Goal: Task Accomplishment & Management: Complete application form

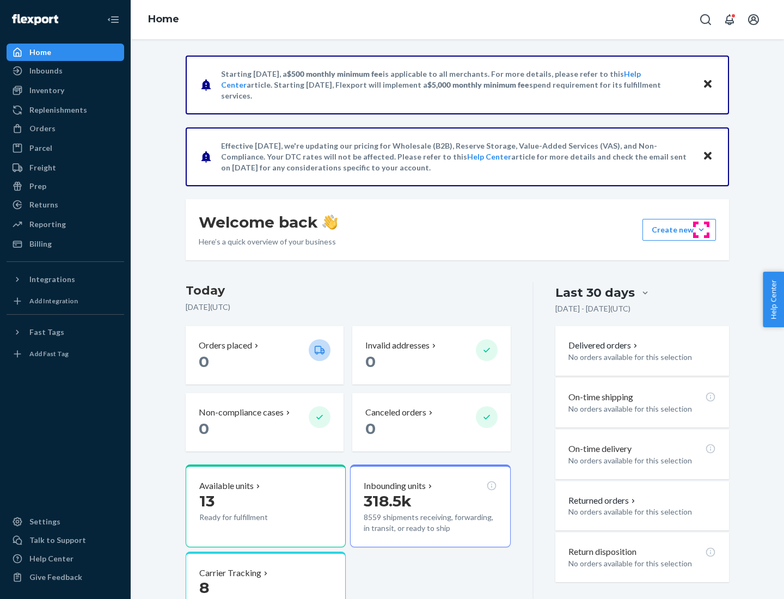
click at [701, 230] on button "Create new Create new inbound Create new order Create new product" at bounding box center [678, 230] width 73 height 22
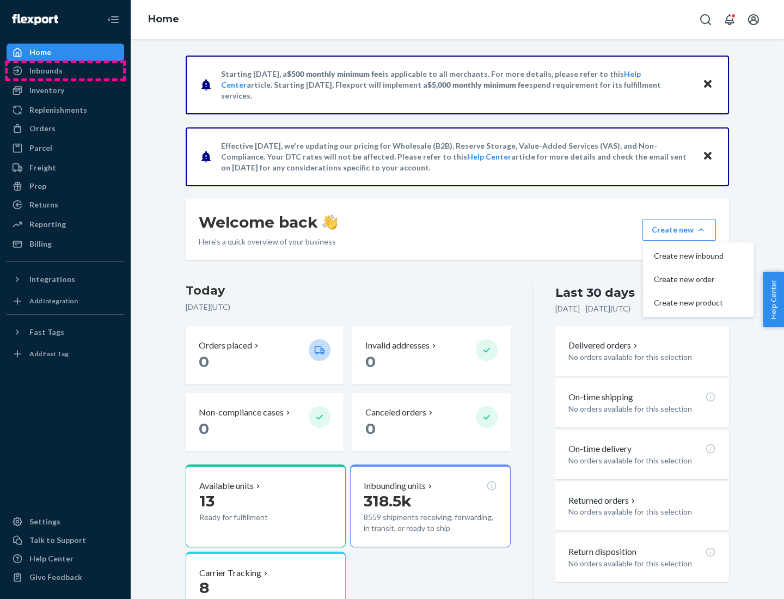
click at [65, 71] on div "Inbounds" at bounding box center [65, 70] width 115 height 15
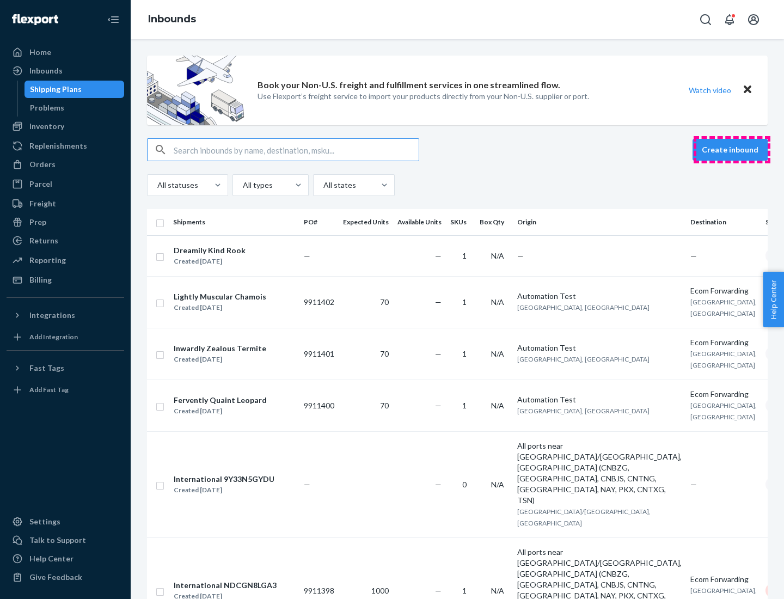
click at [732, 150] on button "Create inbound" at bounding box center [729, 150] width 75 height 22
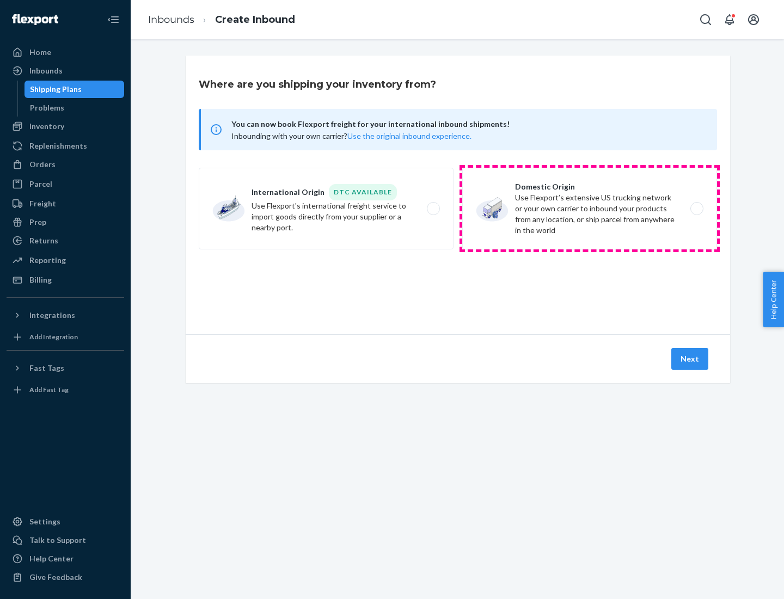
click at [589, 208] on label "Domestic Origin Use Flexport’s extensive US trucking network or your own carrie…" at bounding box center [589, 209] width 255 height 82
click at [696, 208] on input "Domestic Origin Use Flexport’s extensive US trucking network or your own carrie…" at bounding box center [699, 208] width 7 height 7
radio input "true"
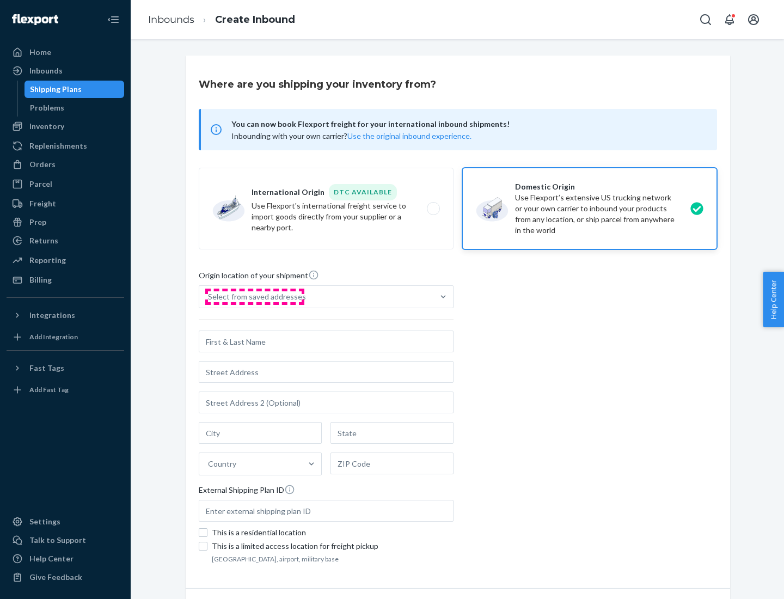
click at [254, 297] on div "Select from saved addresses" at bounding box center [257, 296] width 98 height 11
click at [209, 297] on input "Select from saved addresses" at bounding box center [208, 296] width 1 height 11
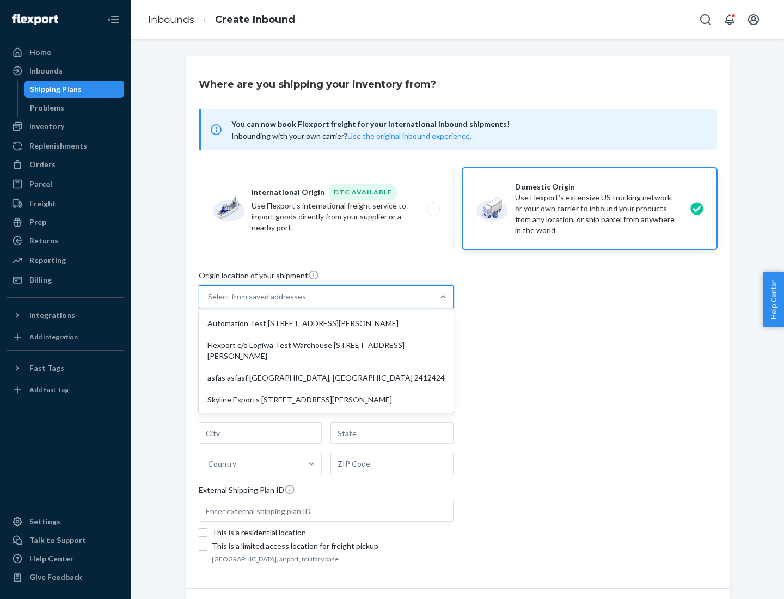
scroll to position [4, 0]
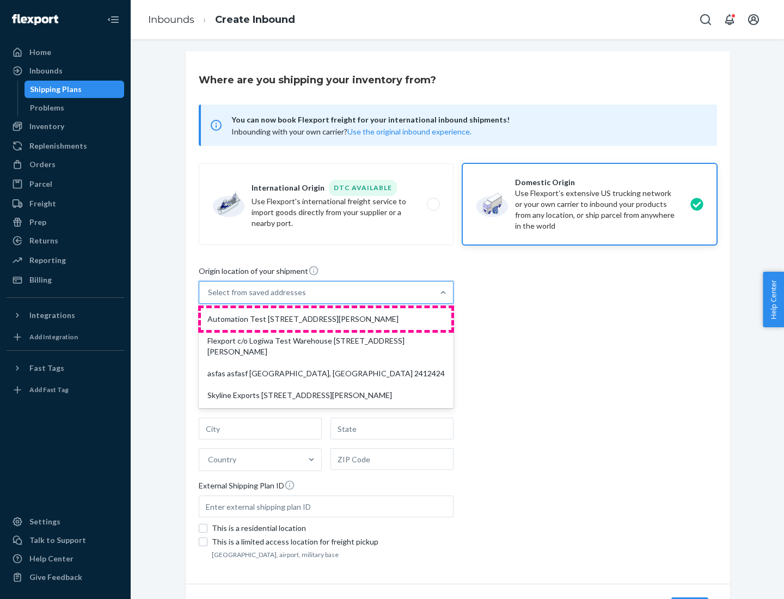
click at [326, 319] on div "Automation Test [STREET_ADDRESS][PERSON_NAME]" at bounding box center [326, 319] width 250 height 22
click at [209, 298] on input "option Automation Test [STREET_ADDRESS][PERSON_NAME] focused, 1 of 4. 4 results…" at bounding box center [208, 292] width 1 height 11
type input "Automation Test"
type input "[STREET_ADDRESS][PERSON_NAME]"
type input "9th Floor"
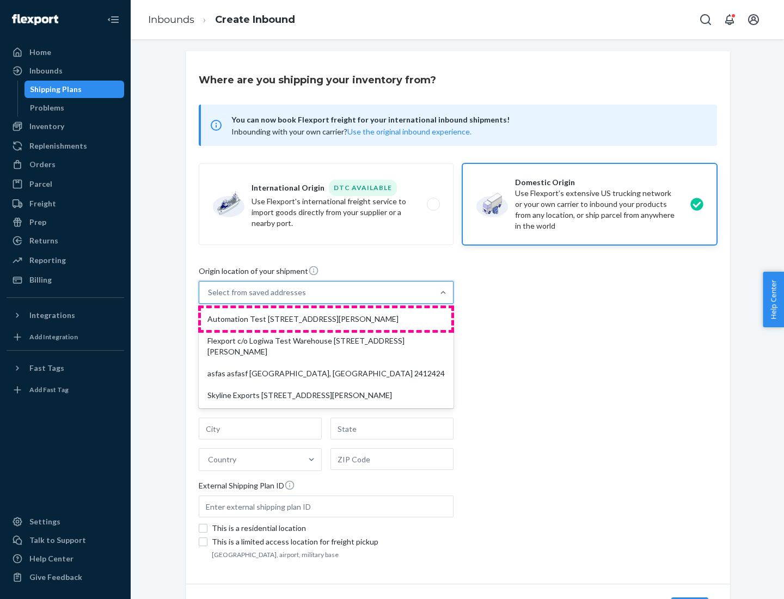
type input "[GEOGRAPHIC_DATA]"
type input "CA"
type input "94104"
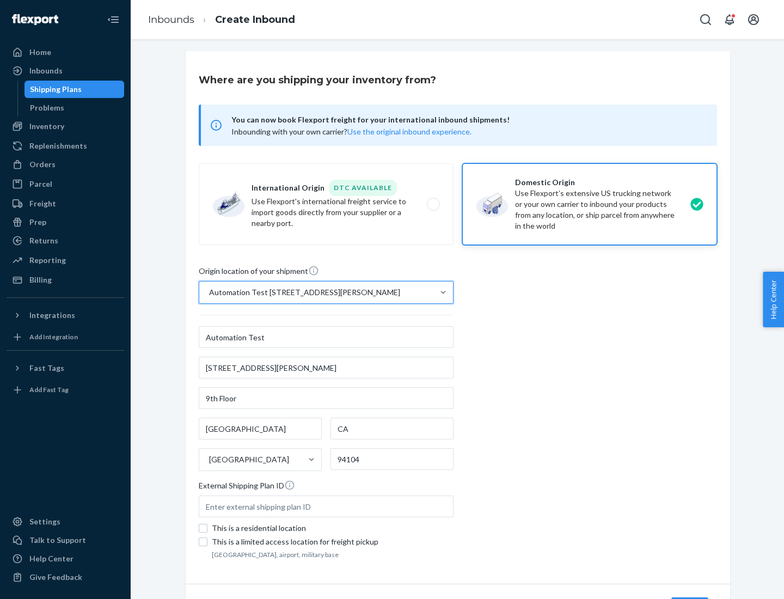
scroll to position [64, 0]
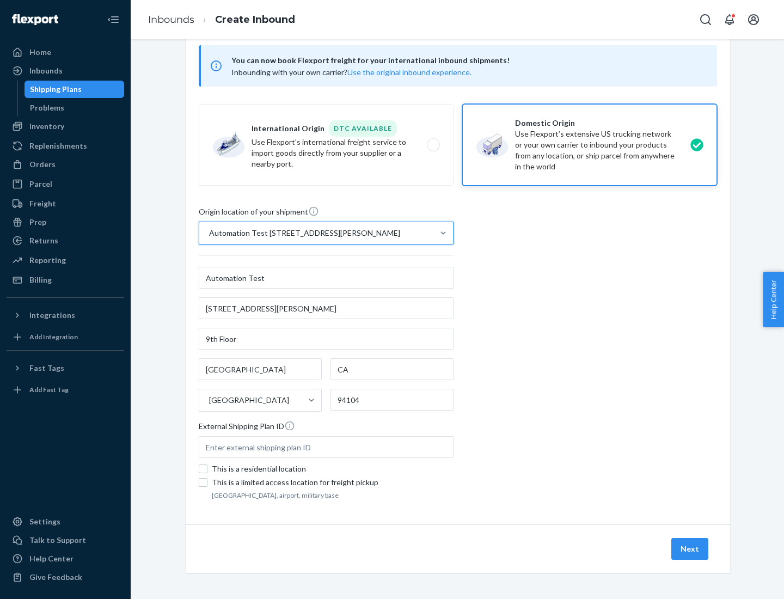
click at [690, 549] on button "Next" at bounding box center [689, 549] width 37 height 22
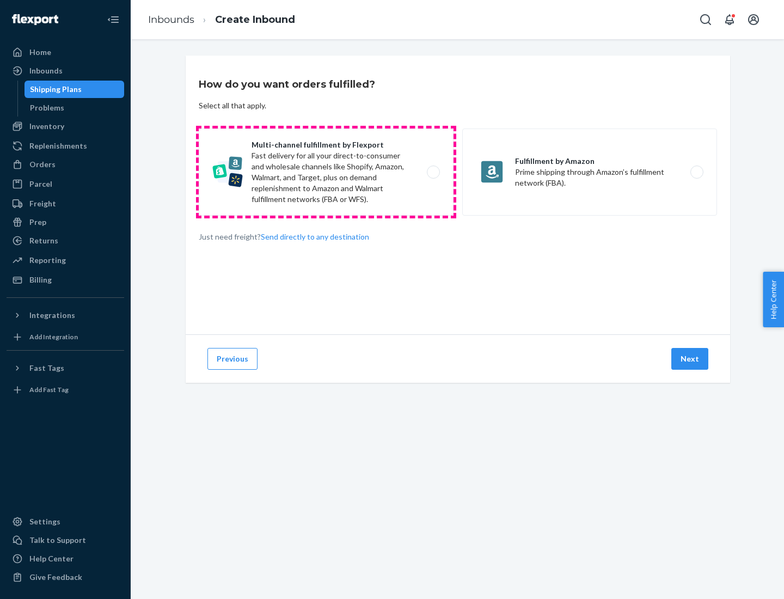
click at [326, 172] on label "Multi-channel fulfillment by Flexport Fast delivery for all your direct-to-cons…" at bounding box center [326, 171] width 255 height 87
click at [433, 172] on input "Multi-channel fulfillment by Flexport Fast delivery for all your direct-to-cons…" at bounding box center [436, 172] width 7 height 7
radio input "true"
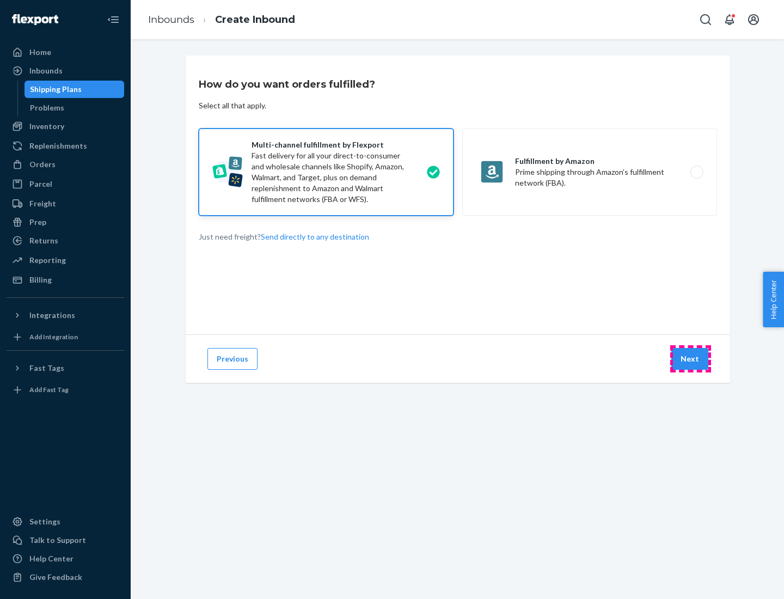
click at [690, 359] on button "Next" at bounding box center [689, 359] width 37 height 22
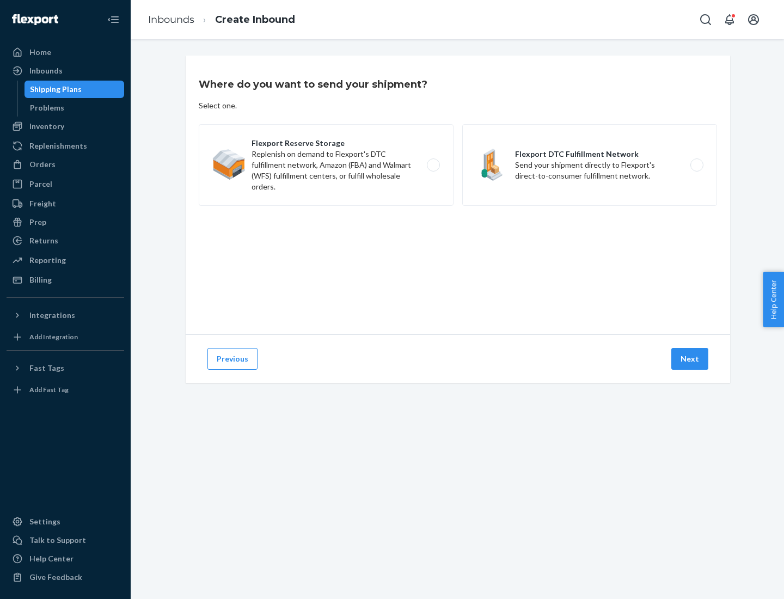
click at [589, 165] on label "Flexport DTC Fulfillment Network Send your shipment directly to Flexport's dire…" at bounding box center [589, 165] width 255 height 82
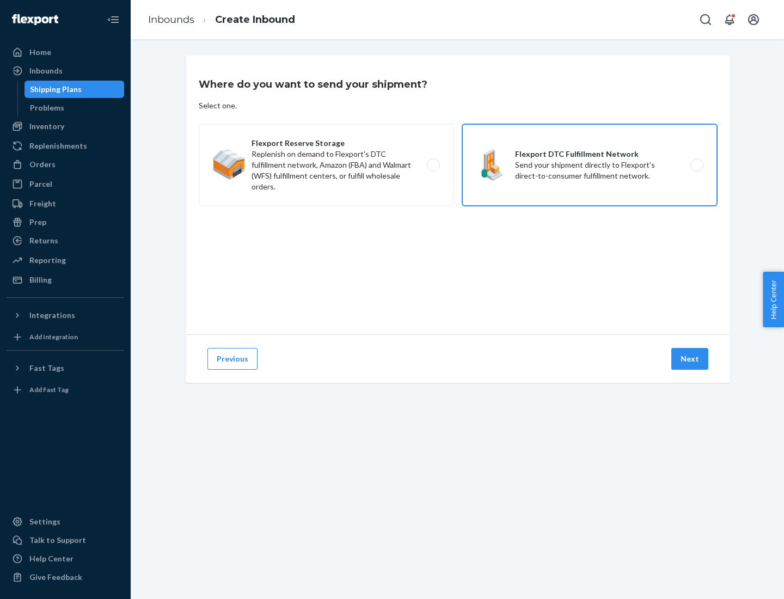
click at [696, 165] on input "Flexport DTC Fulfillment Network Send your shipment directly to Flexport's dire…" at bounding box center [699, 165] width 7 height 7
radio input "true"
click at [690, 359] on button "Next" at bounding box center [689, 359] width 37 height 22
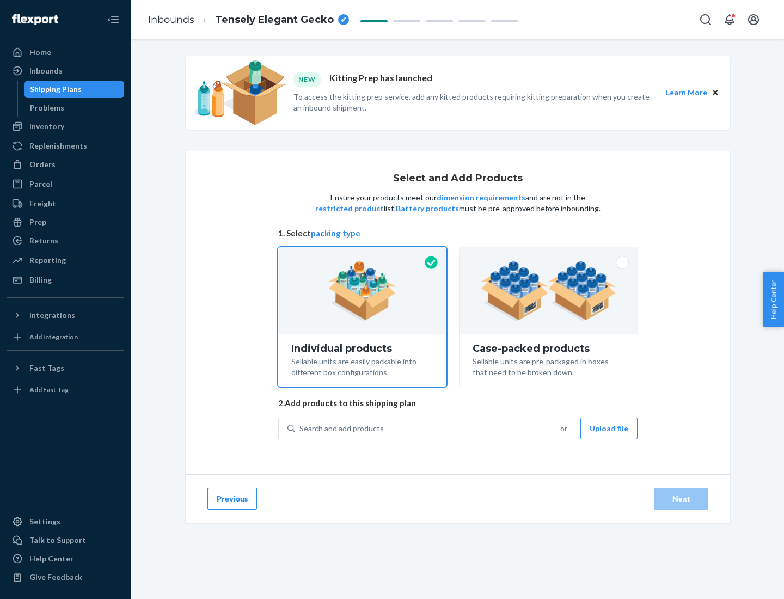
click at [549, 291] on img at bounding box center [549, 291] width 136 height 60
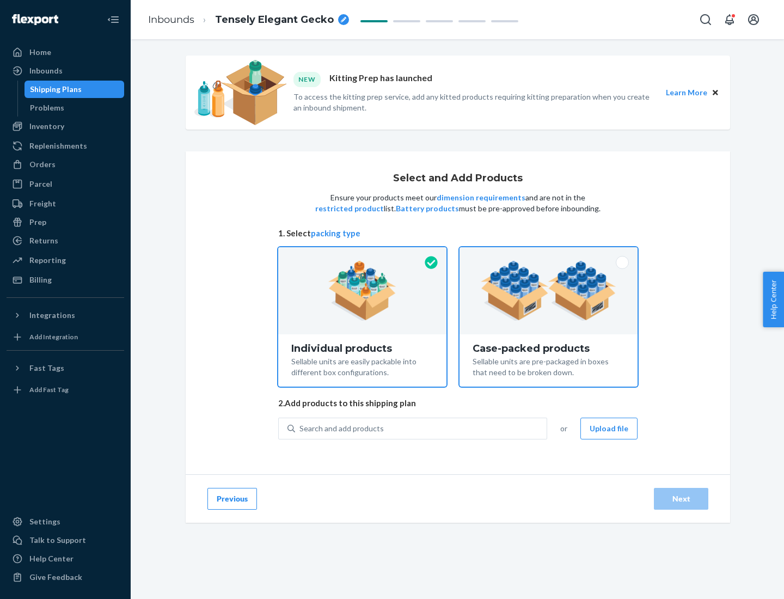
click at [549, 254] on input "Case-packed products Sellable units are pre-packaged in boxes that need to be b…" at bounding box center [548, 250] width 7 height 7
radio input "true"
radio input "false"
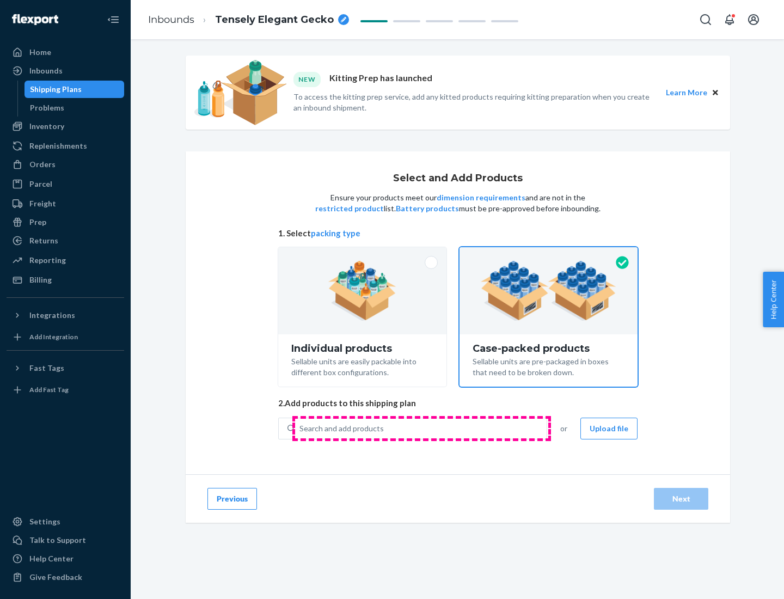
click at [421, 428] on div "Search and add products" at bounding box center [420, 429] width 251 height 20
click at [300, 428] on input "Search and add products" at bounding box center [299, 428] width 1 height 11
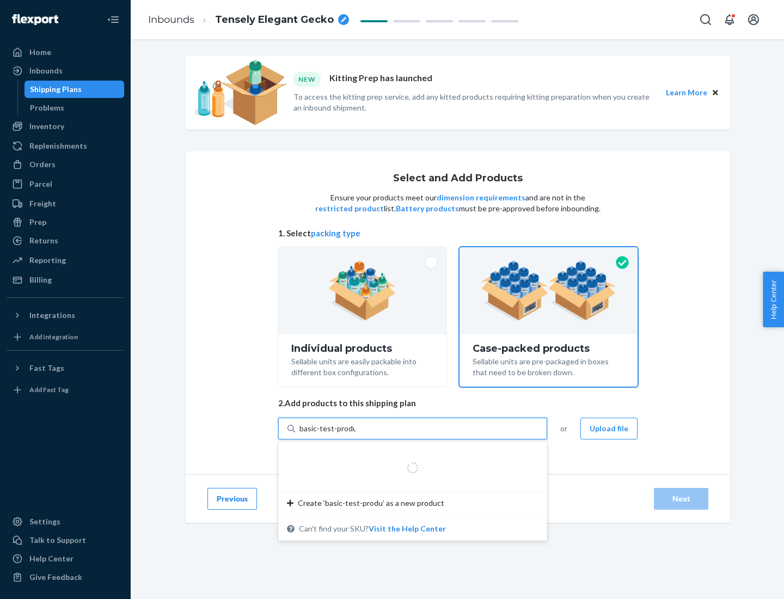
type input "basic-test-product-1"
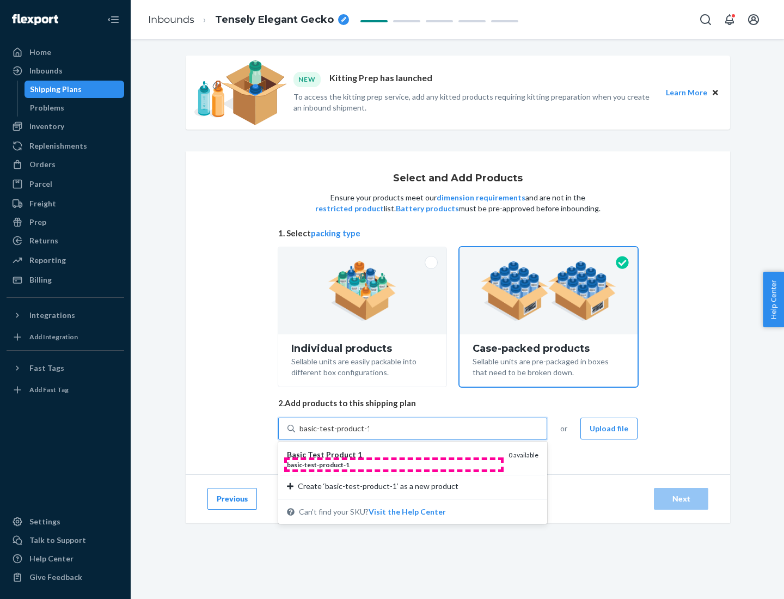
click at [394, 464] on div "basic - test - product - 1" at bounding box center [393, 464] width 213 height 9
click at [369, 434] on input "basic-test-product-1" at bounding box center [334, 428] width 70 height 11
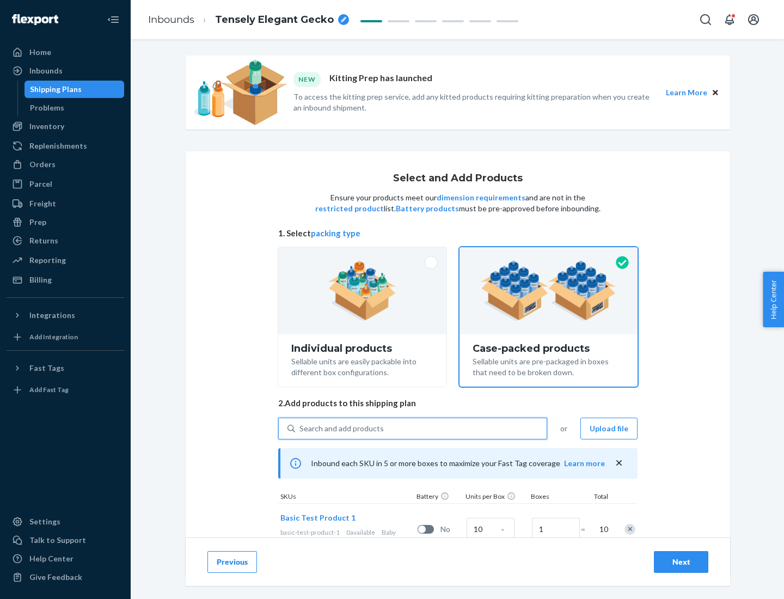
scroll to position [39, 0]
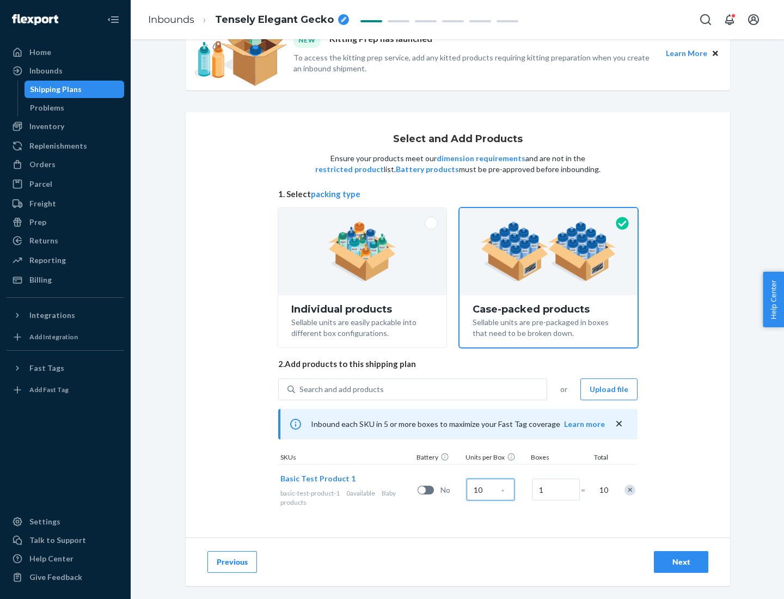
type input "10"
type input "7"
click at [681, 562] on div "Next" at bounding box center [681, 561] width 36 height 11
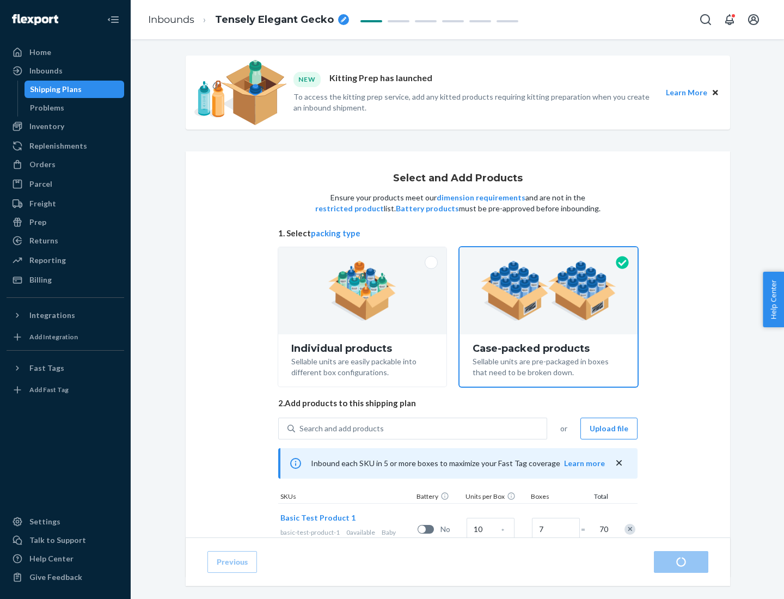
radio input "true"
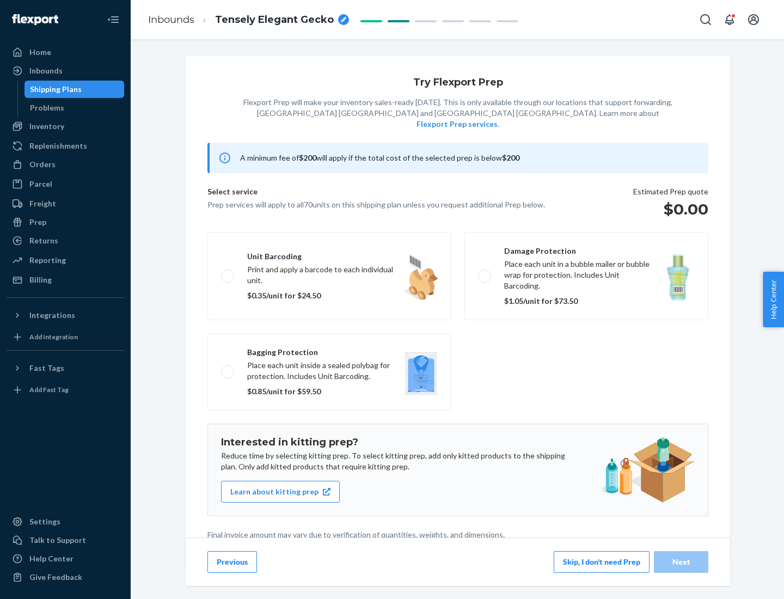
scroll to position [3, 0]
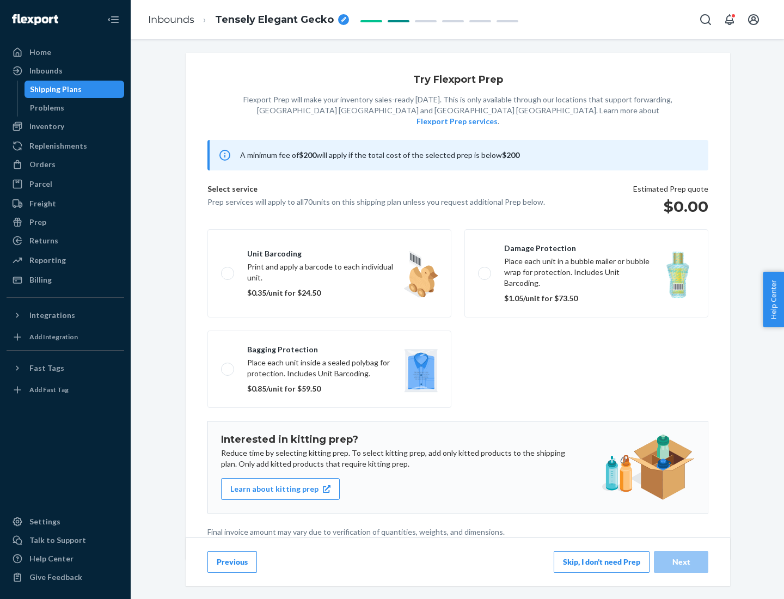
click at [329, 347] on label "Bagging protection Place each unit inside a sealed polybag for protection. Incl…" at bounding box center [329, 368] width 244 height 77
click at [228, 365] on input "Bagging protection Place each unit inside a sealed polybag for protection. Incl…" at bounding box center [224, 368] width 7 height 7
checkbox input "true"
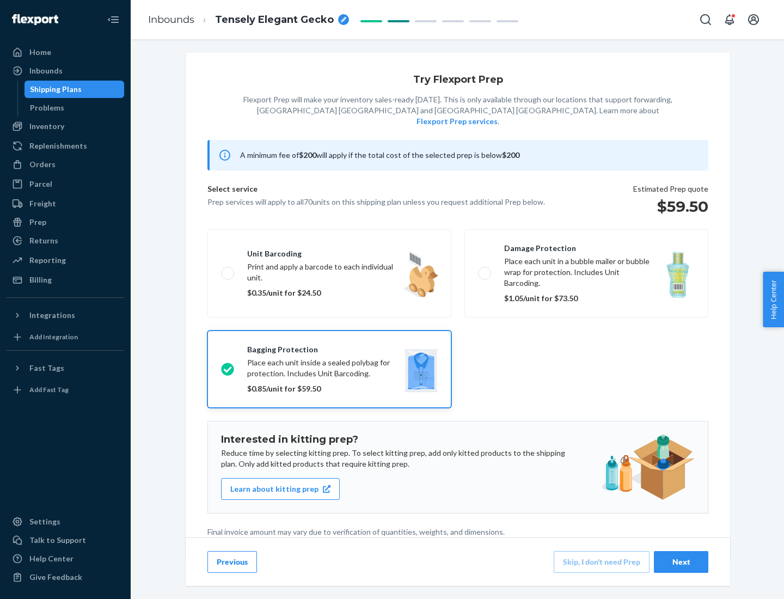
click at [681, 561] on div "Next" at bounding box center [681, 561] width 36 height 11
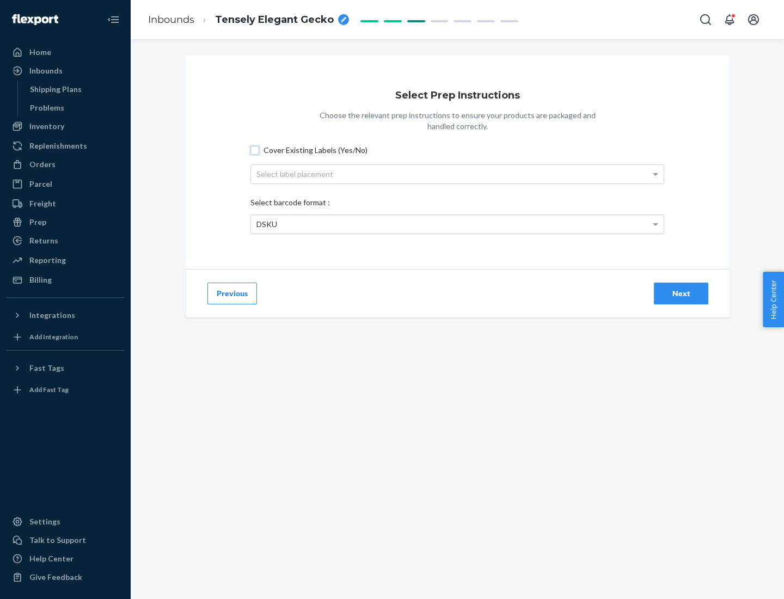
click at [255, 150] on input "Cover Existing Labels (Yes/No)" at bounding box center [254, 150] width 9 height 9
checkbox input "true"
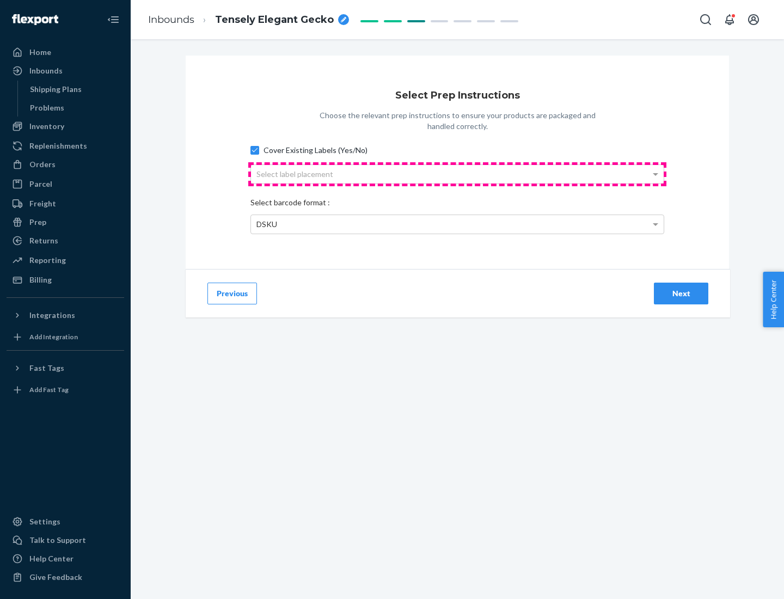
click at [457, 174] on div "Select label placement" at bounding box center [457, 174] width 413 height 19
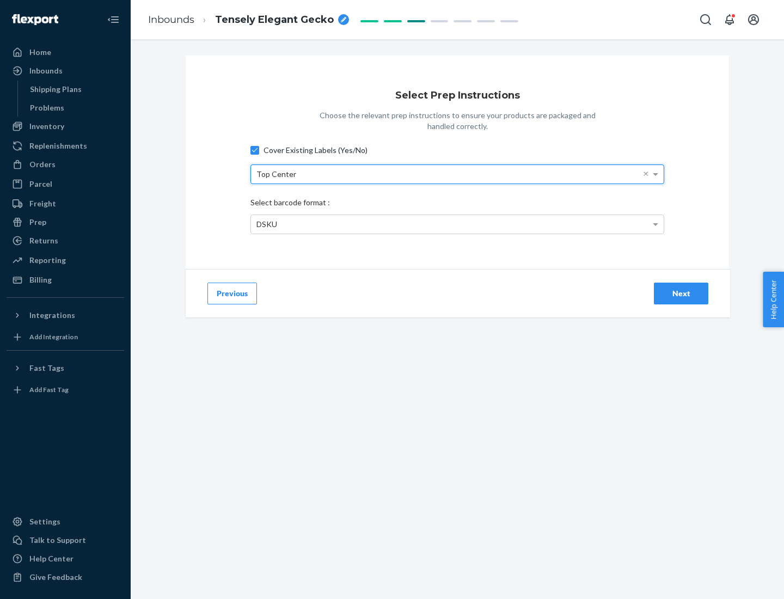
click at [457, 224] on div "DSKU" at bounding box center [457, 224] width 413 height 19
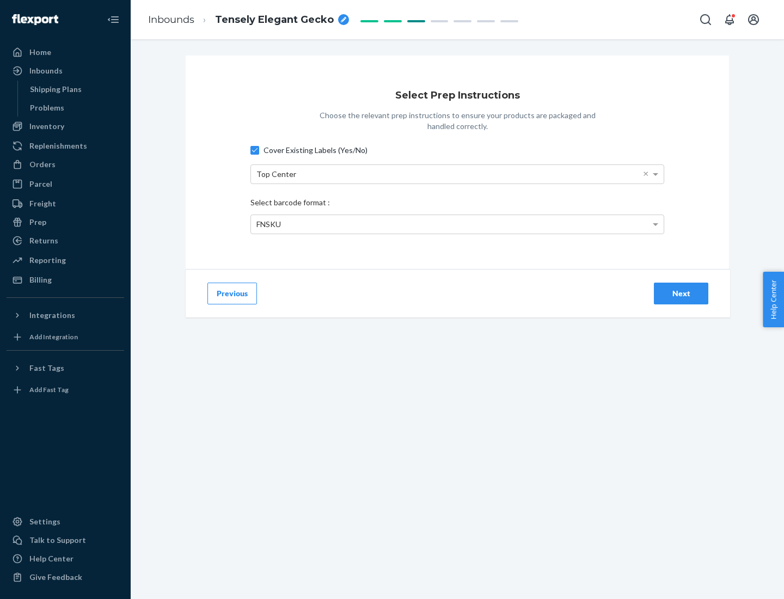
click at [681, 293] on div "Next" at bounding box center [681, 293] width 36 height 11
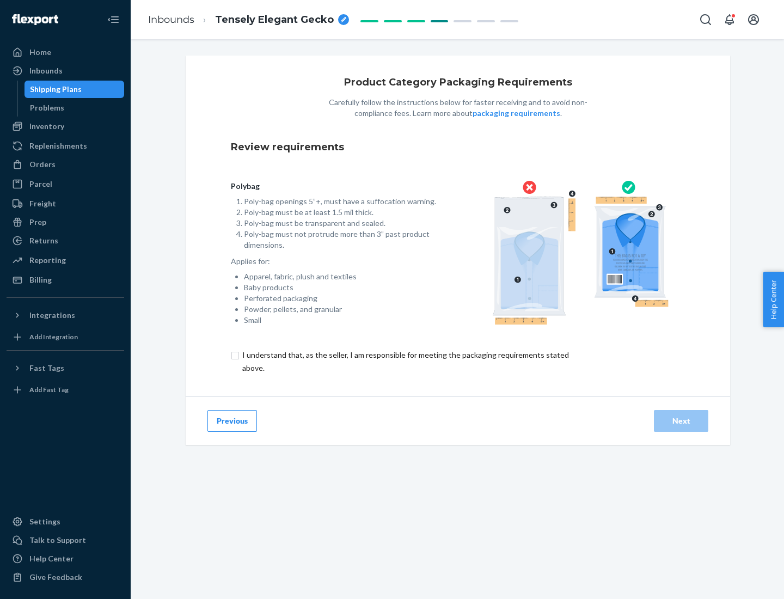
click at [404, 361] on input "checkbox" at bounding box center [412, 361] width 362 height 26
checkbox input "true"
click at [681, 420] on div "Next" at bounding box center [681, 420] width 36 height 11
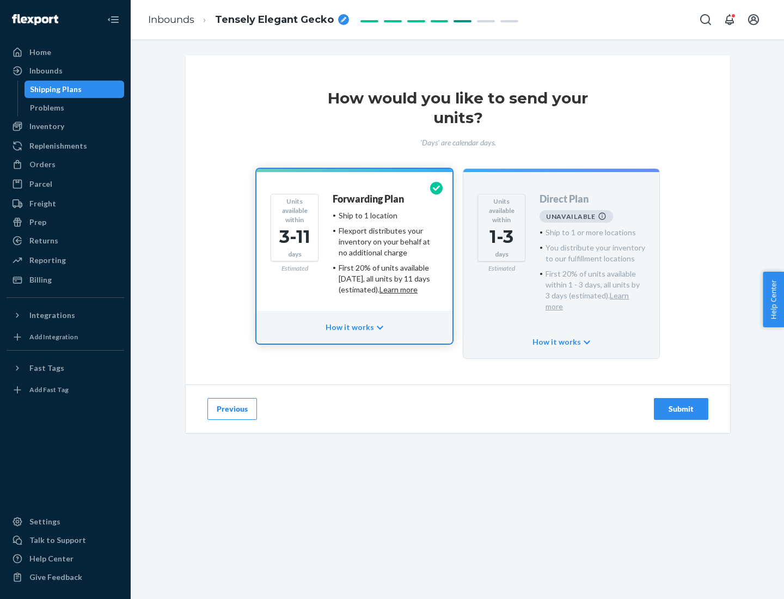
click at [369, 199] on h4 "Forwarding Plan" at bounding box center [368, 199] width 71 height 11
click at [681, 403] on div "Submit" at bounding box center [681, 408] width 36 height 11
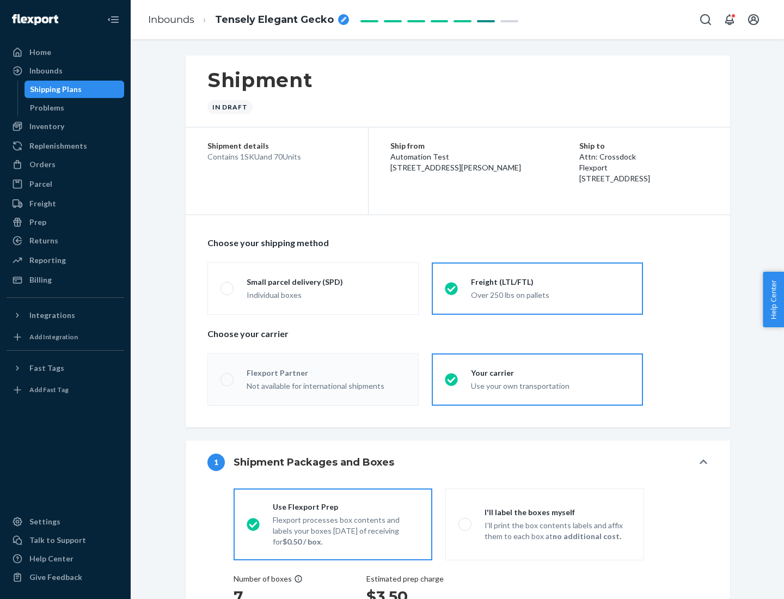
radio input "true"
radio input "false"
radio input "true"
radio input "false"
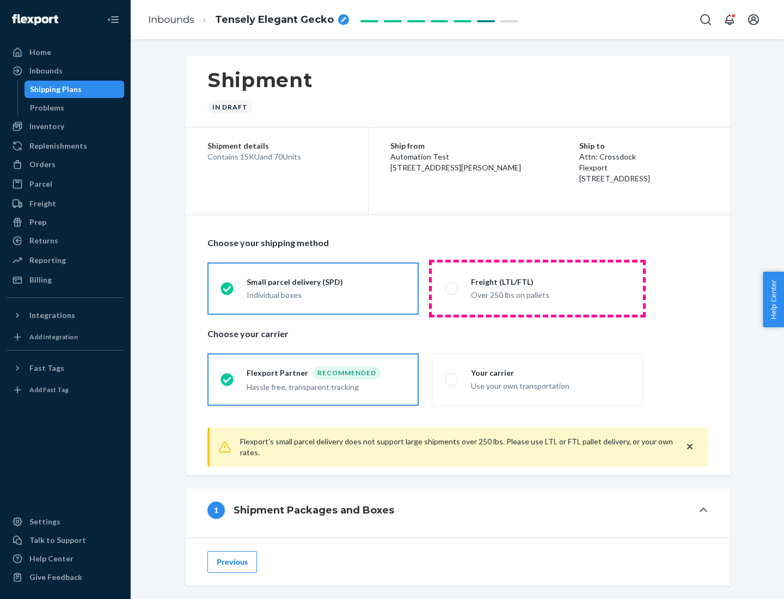
click at [537, 288] on div "Over 250 lbs on pallets" at bounding box center [550, 293] width 159 height 13
click at [452, 288] on input "Freight (LTL/FTL) Over 250 lbs on pallets" at bounding box center [448, 288] width 7 height 7
radio input "true"
radio input "false"
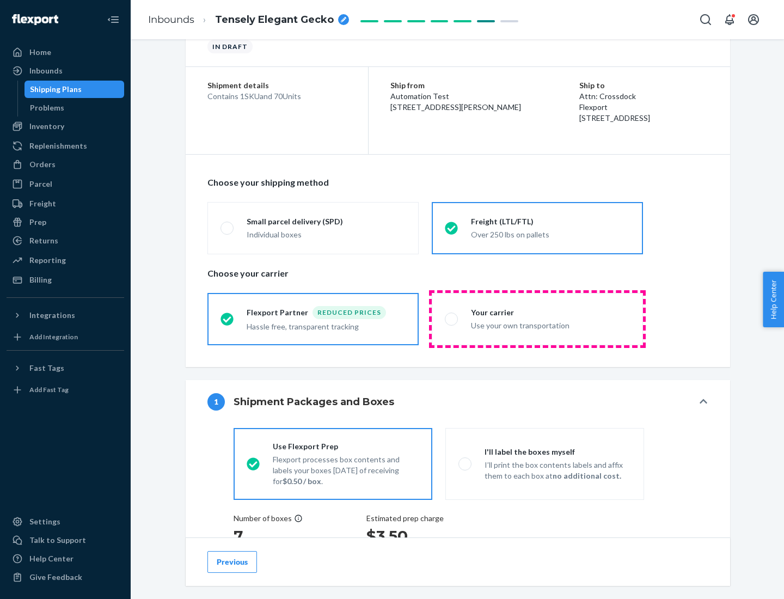
click at [537, 318] on div "Use your own transportation" at bounding box center [550, 324] width 159 height 13
click at [452, 318] on input "Your carrier Use your own transportation" at bounding box center [448, 318] width 7 height 7
radio input "true"
radio input "false"
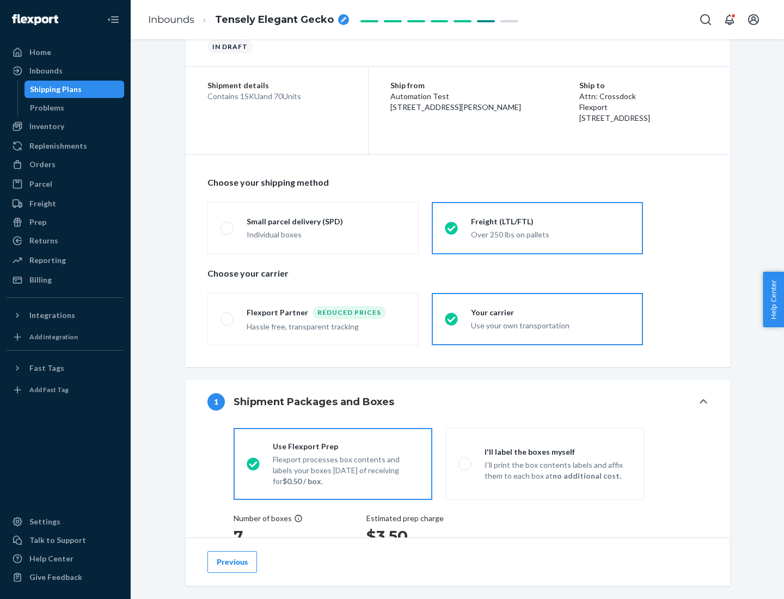
scroll to position [205, 0]
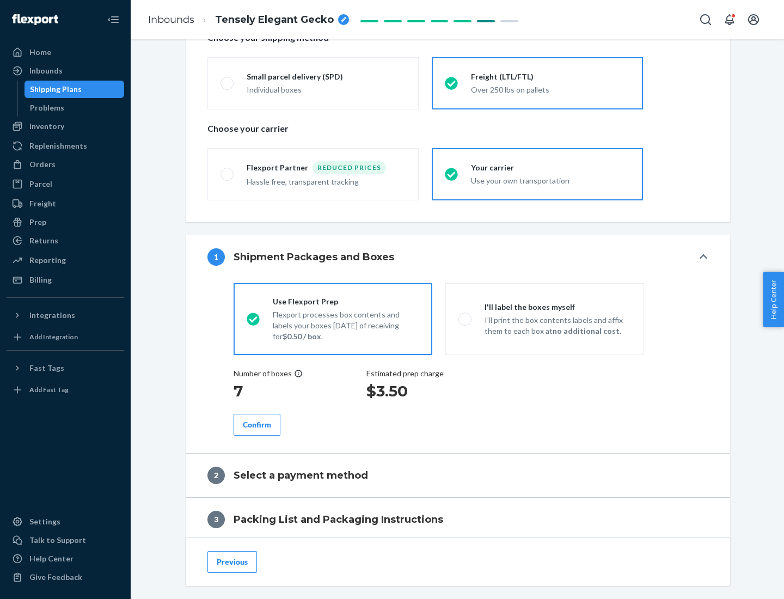
click at [544, 318] on p "I’ll print the box contents labels and affix them to each box at no additional …" at bounding box center [557, 326] width 146 height 22
click at [465, 318] on input "I'll label the boxes myself I’ll print the box contents labels and affix them t…" at bounding box center [461, 318] width 7 height 7
radio input "true"
radio input "false"
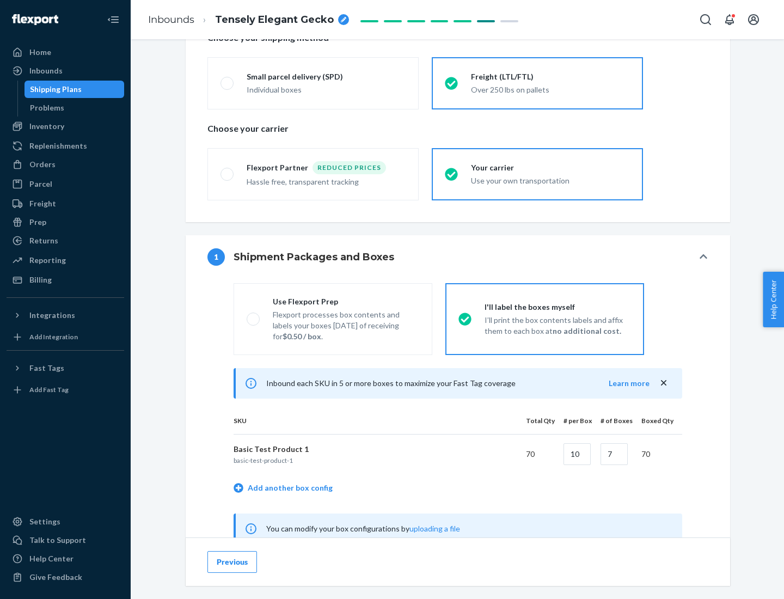
scroll to position [340, 0]
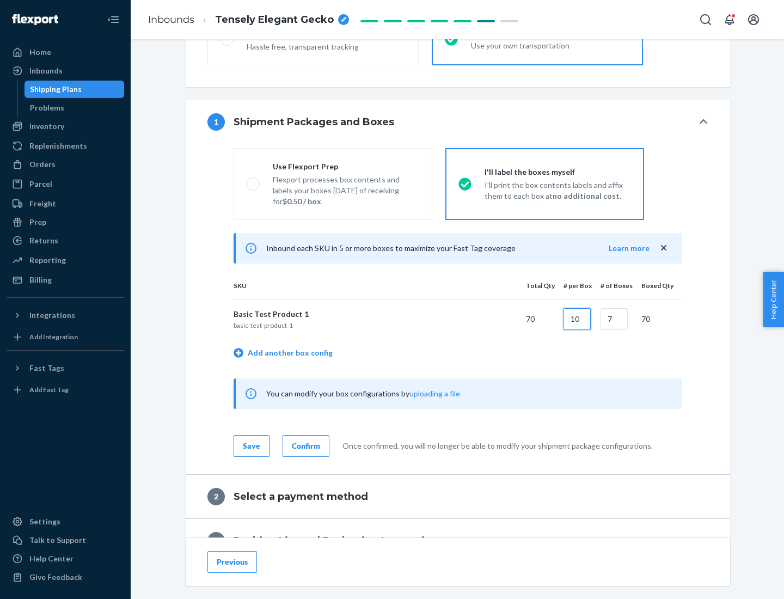
type input "10"
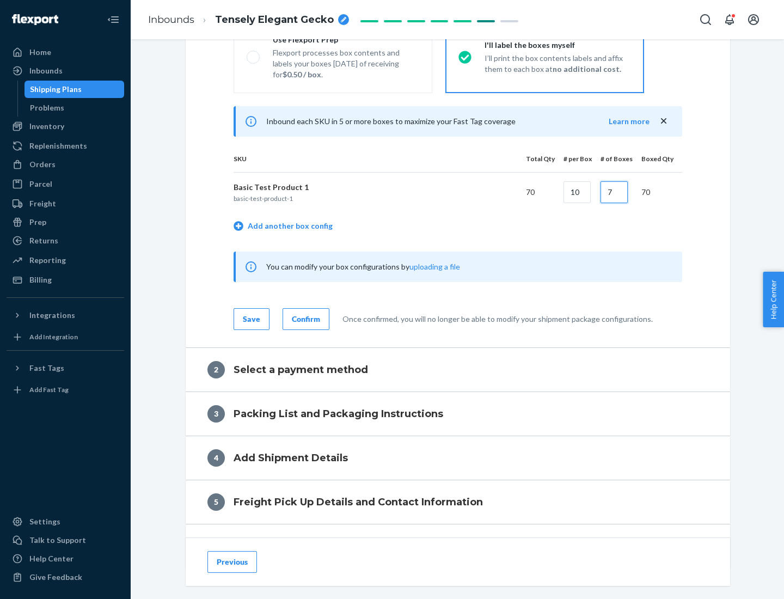
type input "7"
click at [304, 318] on div "Confirm" at bounding box center [306, 319] width 28 height 11
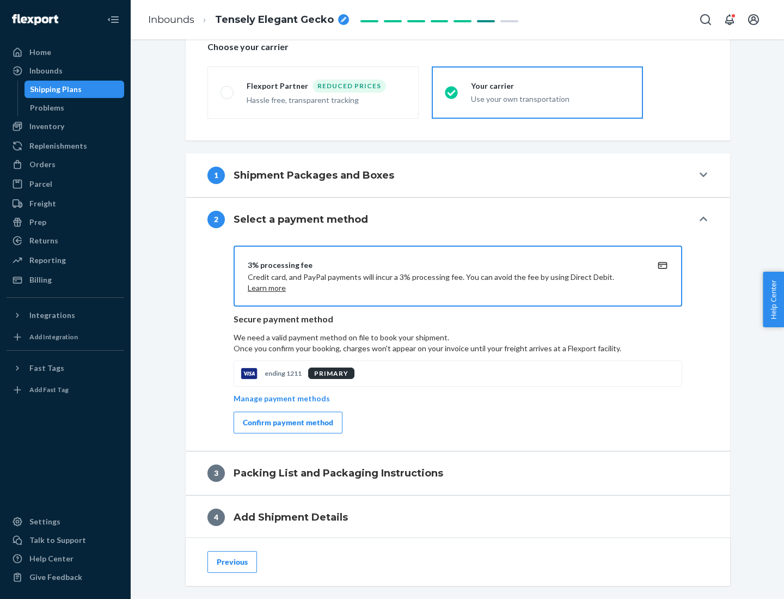
scroll to position [390, 0]
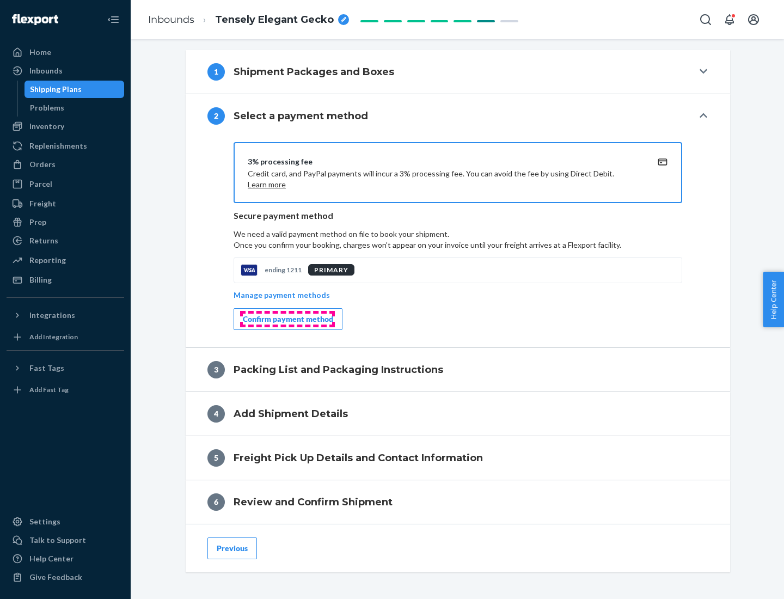
click at [287, 319] on div "Confirm payment method" at bounding box center [288, 319] width 90 height 11
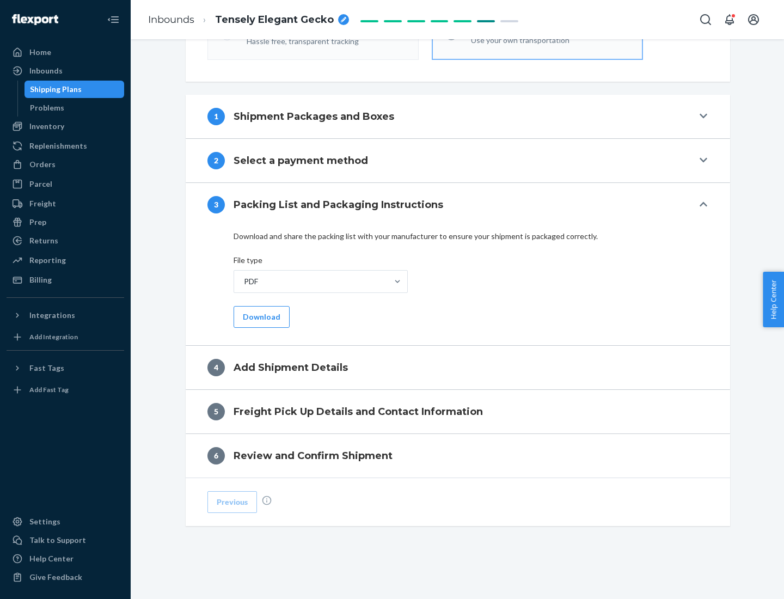
scroll to position [343, 0]
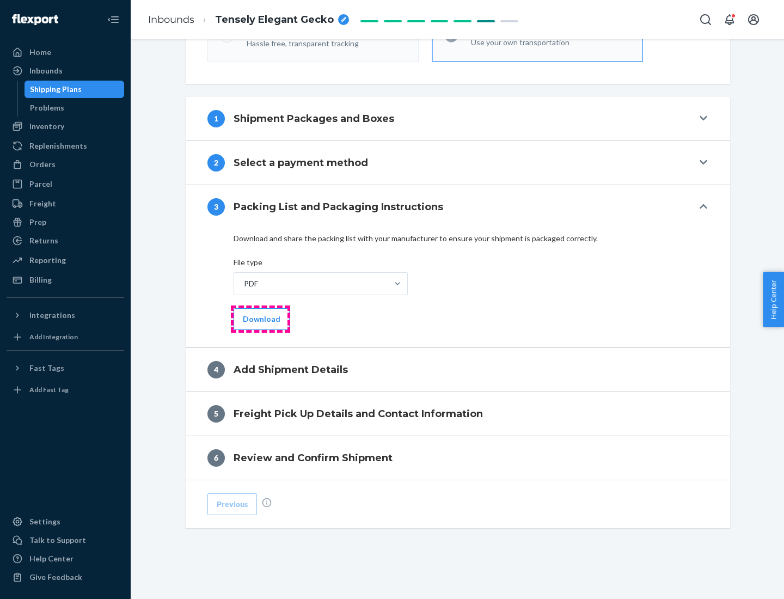
click at [260, 318] on button "Download" at bounding box center [262, 319] width 56 height 22
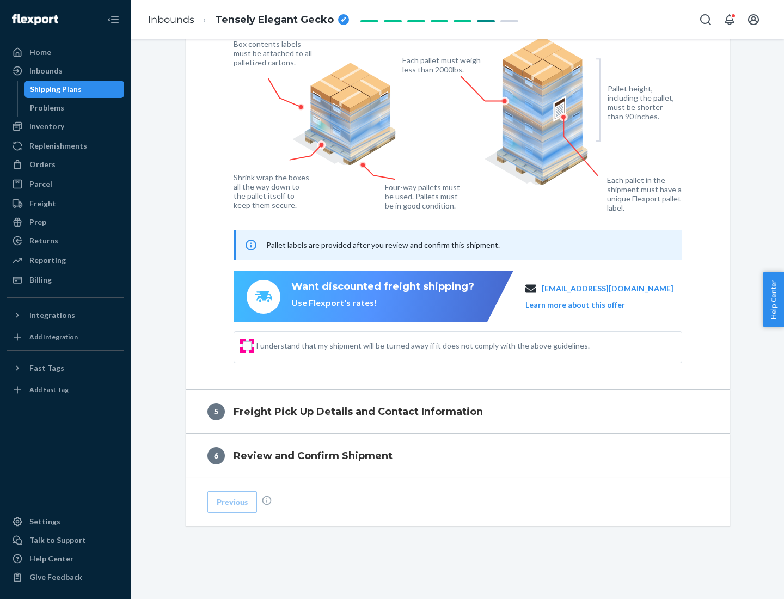
click at [247, 345] on input "I understand that my shipment will be turned away if it does not comply with th…" at bounding box center [247, 345] width 9 height 9
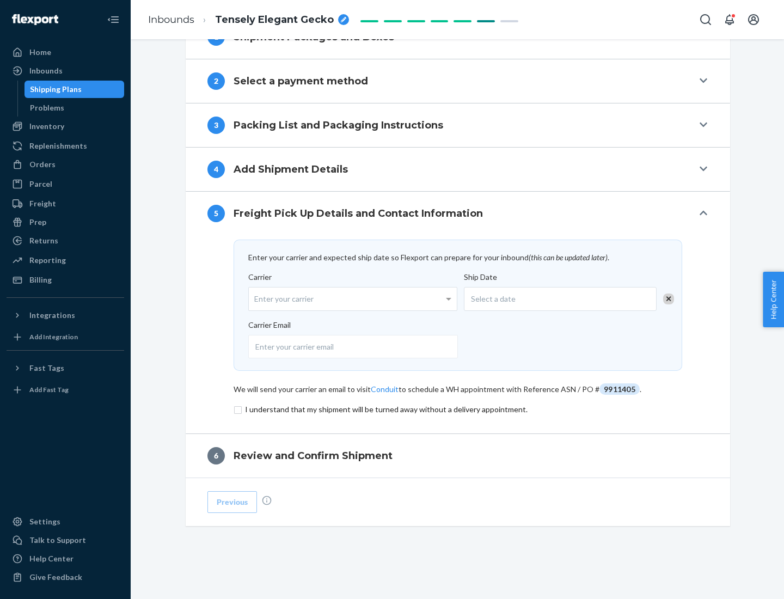
scroll to position [425, 0]
click at [458, 409] on input "checkbox" at bounding box center [458, 409] width 449 height 13
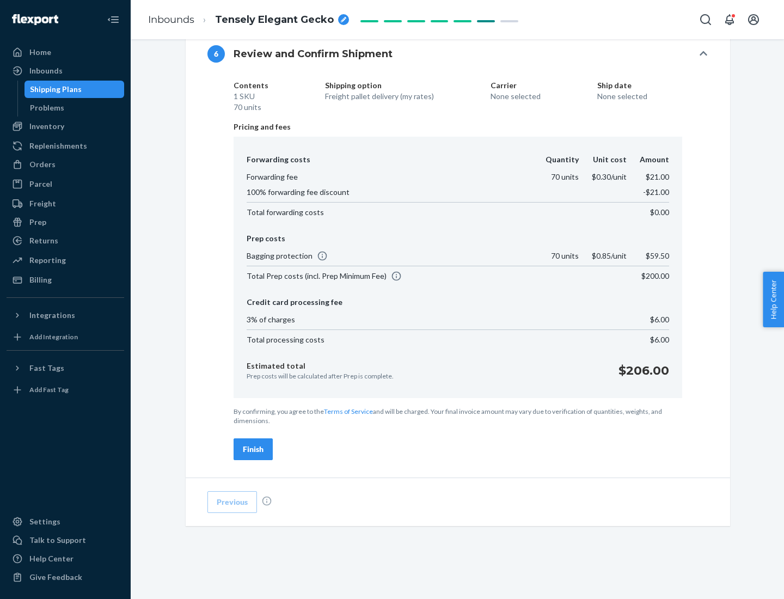
click at [253, 449] on div "Finish" at bounding box center [253, 449] width 21 height 11
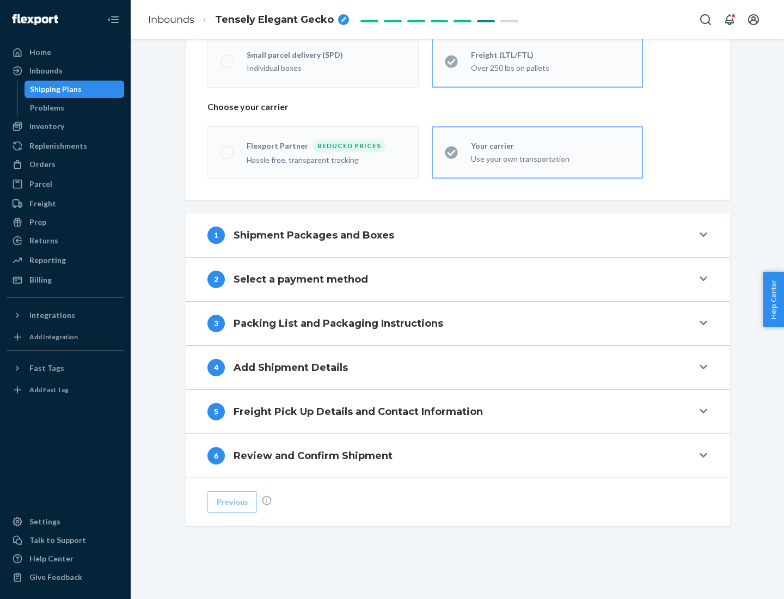
scroll to position [227, 0]
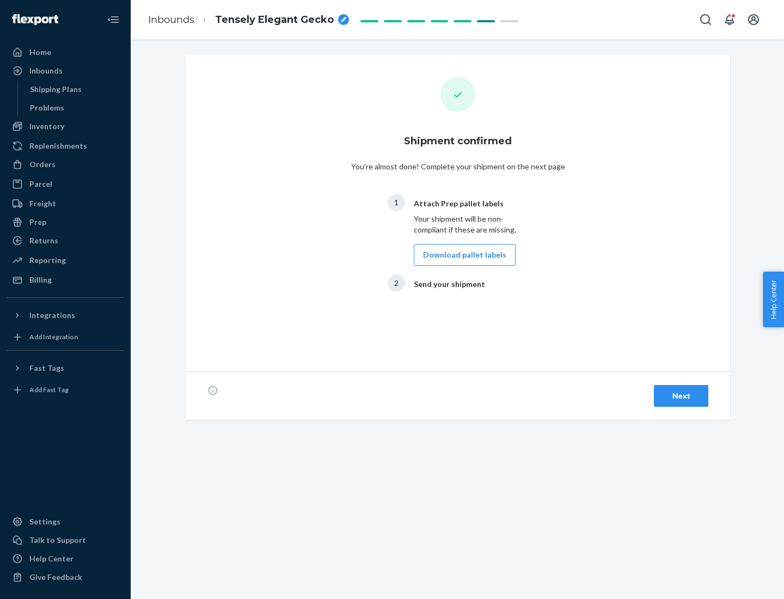
click at [462, 255] on button "Download pallet labels" at bounding box center [465, 255] width 102 height 22
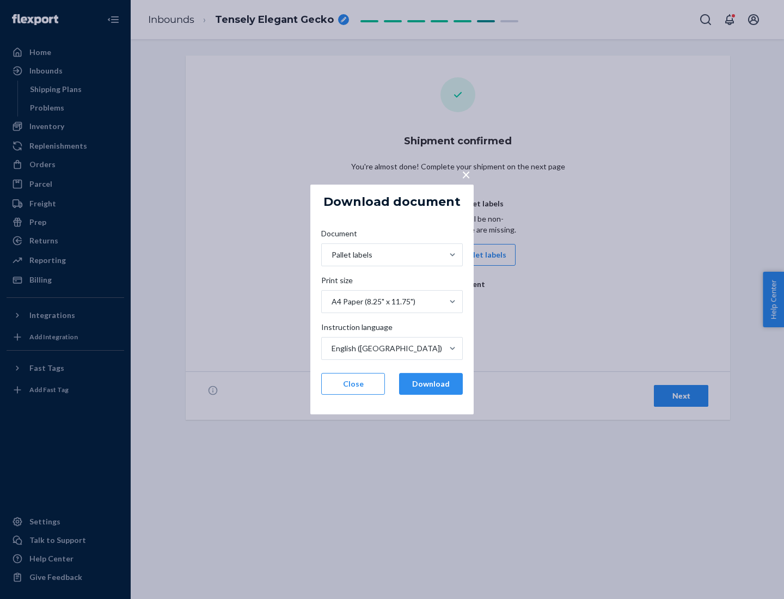
click at [431, 384] on button "Download" at bounding box center [431, 384] width 64 height 22
click at [465, 174] on span "×" at bounding box center [466, 174] width 9 height 19
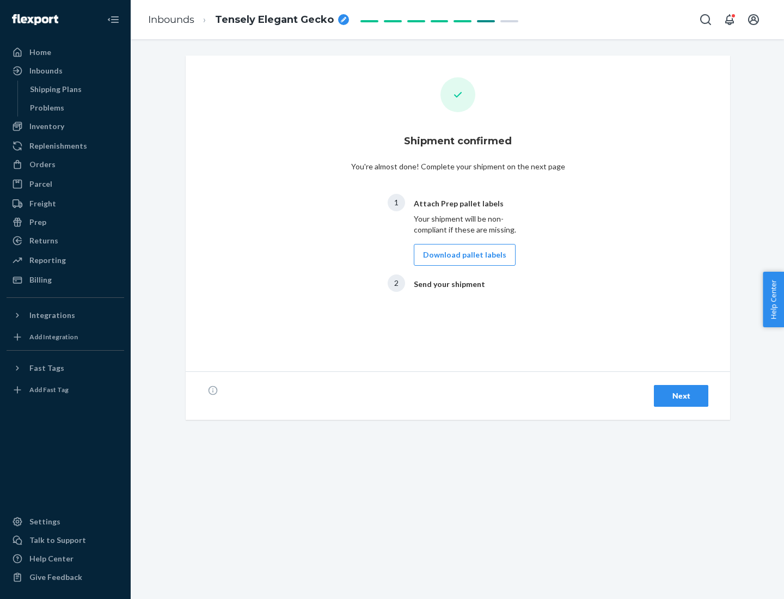
click at [681, 396] on div "Next" at bounding box center [681, 395] width 36 height 11
